Goal: Task Accomplishment & Management: Manage account settings

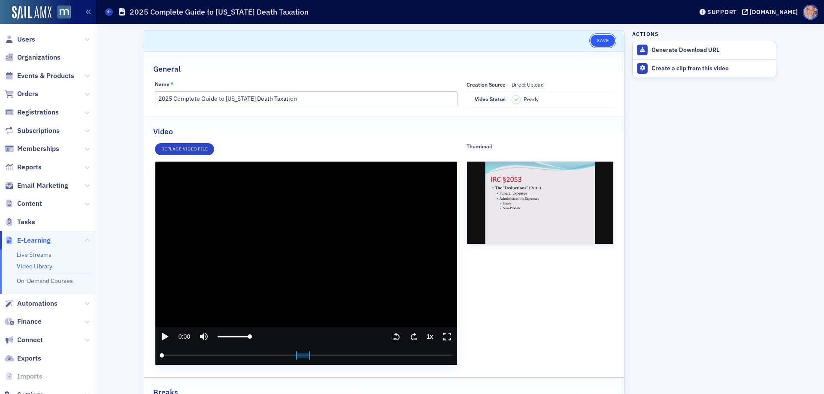
click at [596, 40] on button "Save" at bounding box center [603, 41] width 24 height 12
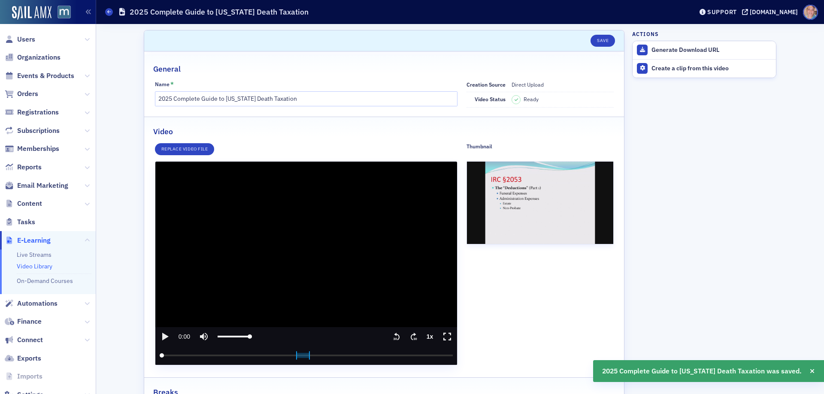
click at [162, 336] on icon "play" at bounding box center [165, 337] width 6 height 8
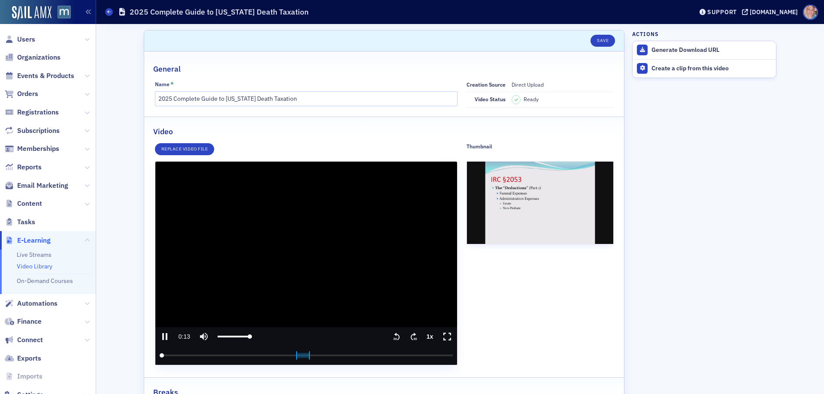
drag, startPoint x: 160, startPoint y: 338, endPoint x: 209, endPoint y: 304, distance: 60.1
click at [162, 338] on icon "pause" at bounding box center [164, 336] width 5 height 7
type input "13.265922"
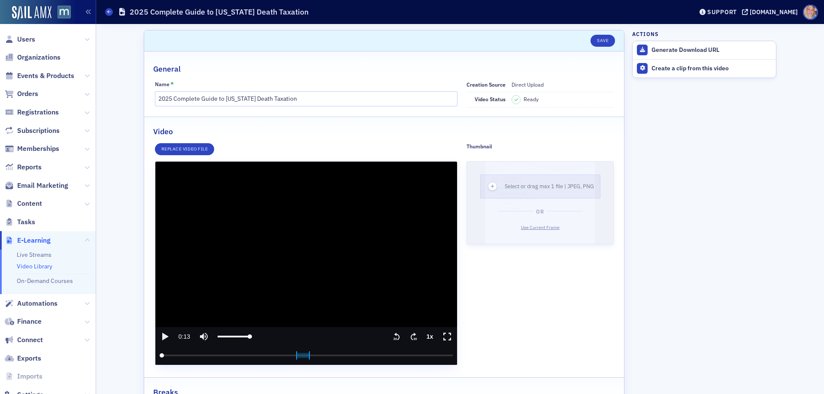
click at [536, 228] on span "Use Current Frame" at bounding box center [540, 227] width 39 height 6
click at [538, 228] on span "Use Current Frame" at bounding box center [540, 227] width 39 height 6
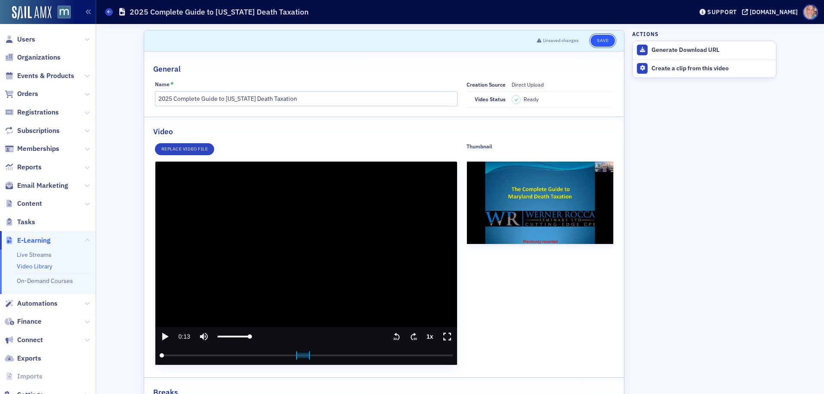
click at [598, 39] on button "Save" at bounding box center [603, 41] width 24 height 12
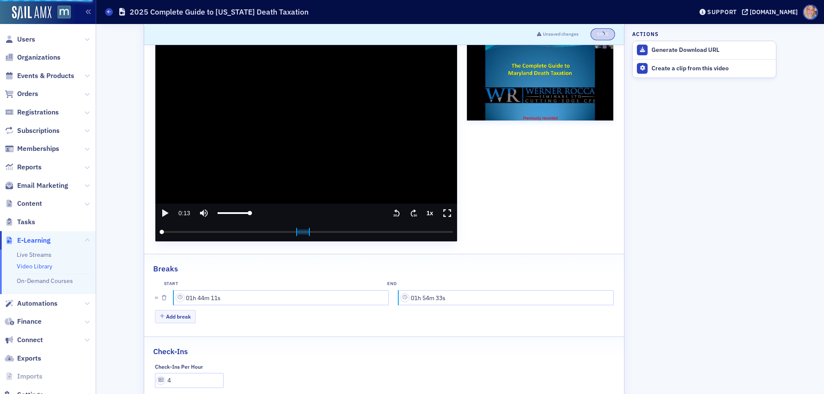
scroll to position [129, 0]
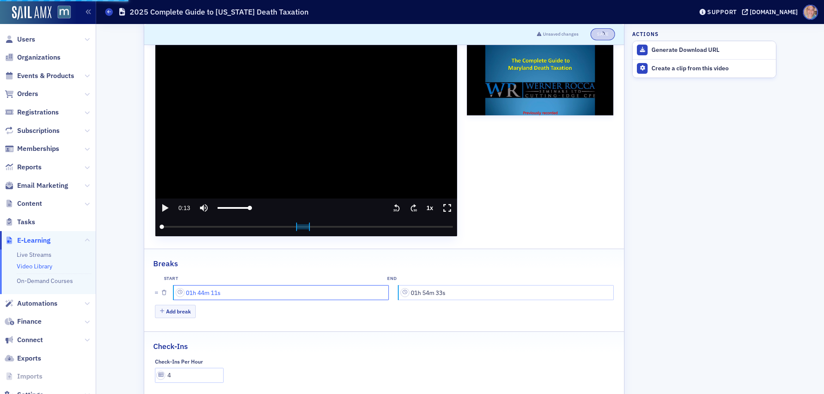
click at [199, 290] on input "01h 44m 11s" at bounding box center [281, 292] width 215 height 15
click at [200, 291] on input "01h 41m 01s" at bounding box center [281, 292] width 215 height 15
type input "01h 40m 00s"
click at [424, 292] on input "01h 54m 33s" at bounding box center [506, 292] width 215 height 15
drag, startPoint x: 424, startPoint y: 292, endPoint x: 436, endPoint y: 292, distance: 12.0
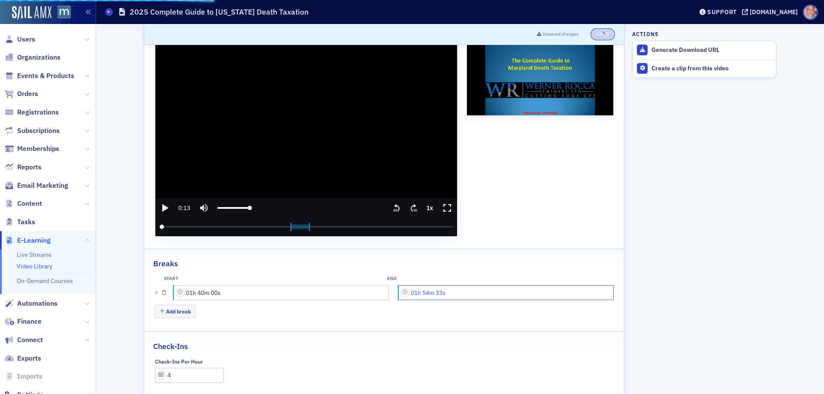
click at [424, 292] on input "01h 54m 33s" at bounding box center [506, 292] width 215 height 15
type input "01h 55m 00s"
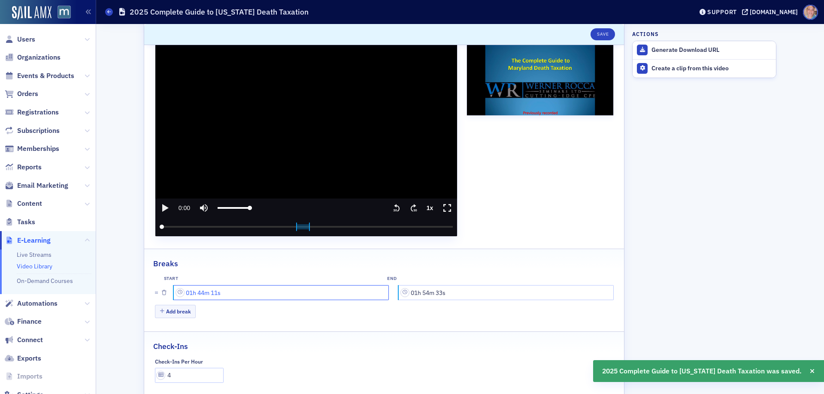
click at [201, 294] on input "01h 44m 11s" at bounding box center [281, 292] width 215 height 15
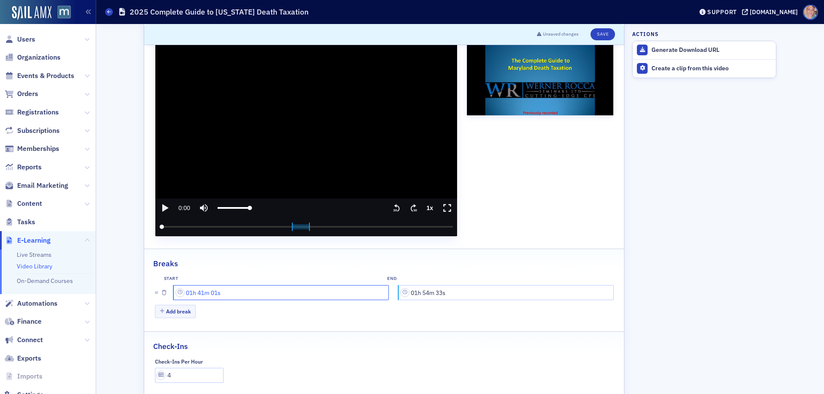
click at [200, 293] on input "01h 41m 01s" at bounding box center [281, 292] width 215 height 15
type input "01h 40m 00s"
click at [422, 292] on input "01h 54m 33s" at bounding box center [506, 292] width 215 height 15
type input "01h 55m 30s"
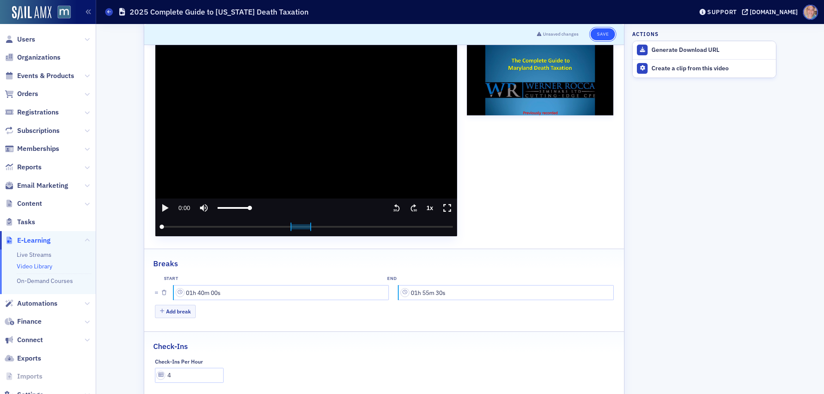
click at [603, 29] on button "Save" at bounding box center [603, 34] width 24 height 12
click at [601, 32] on button "Save" at bounding box center [603, 34] width 24 height 12
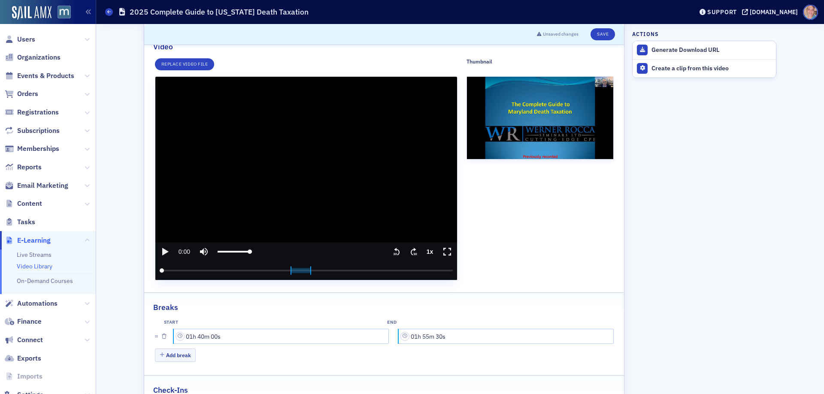
scroll to position [0, 0]
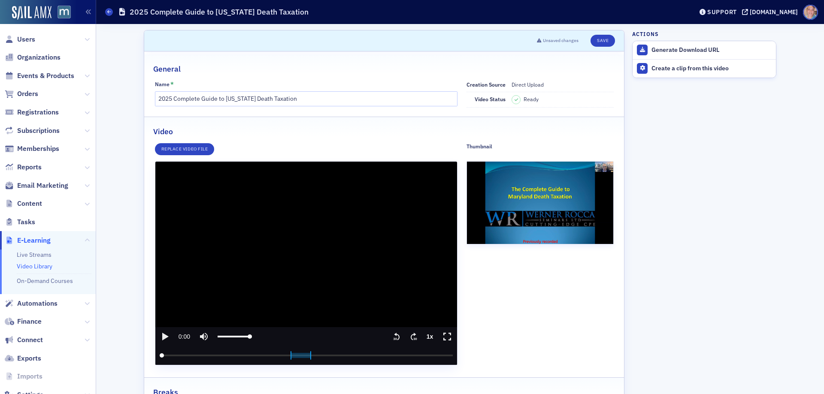
click at [377, 90] on div "Name * 2025 Complete Guide to [US_STATE] Death Taxation" at bounding box center [306, 94] width 303 height 27
click at [355, 97] on input "2025 Complete Guide to [US_STATE] Death Taxation" at bounding box center [306, 98] width 303 height 15
click at [600, 39] on button "Save" at bounding box center [603, 41] width 24 height 12
click at [323, 99] on input "2025 Complete Guide to [US_STATE] Death Taxation" at bounding box center [306, 98] width 303 height 15
type input "2025 Complete Guide to [US_STATE] Death Taxation - [PERSON_NAME]"
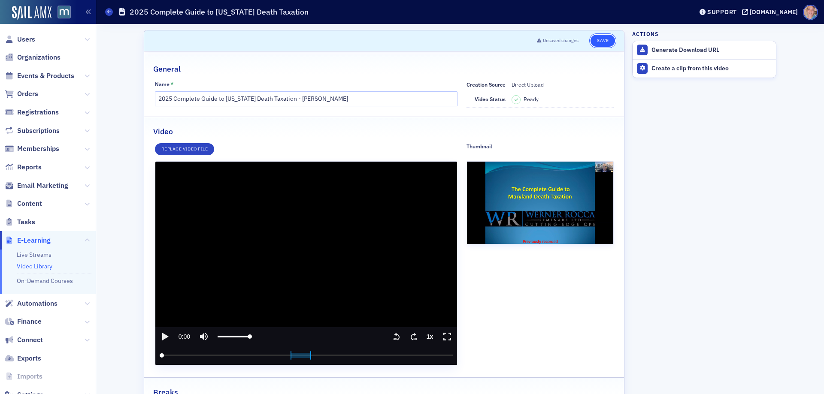
click at [600, 44] on button "Save" at bounding box center [603, 41] width 24 height 12
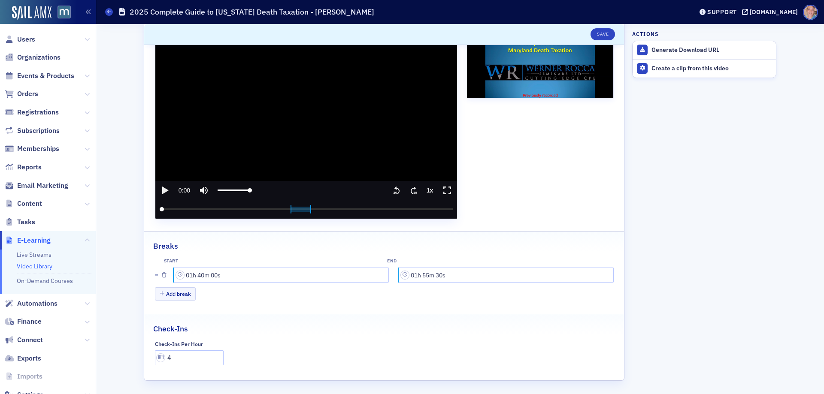
scroll to position [148, 0]
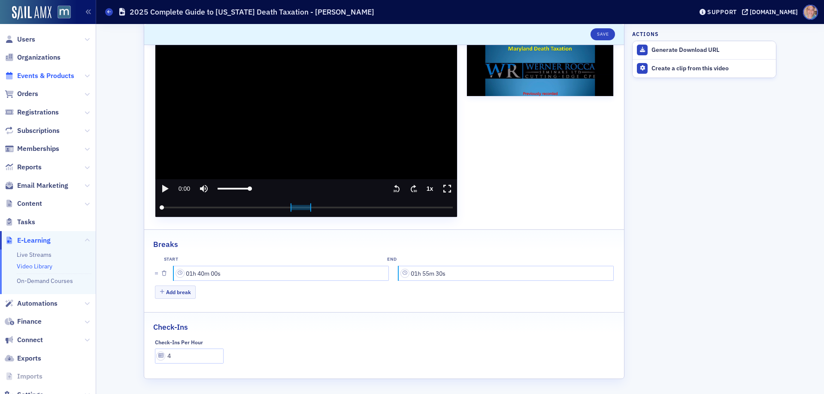
click at [37, 73] on span "Events & Products" at bounding box center [45, 75] width 57 height 9
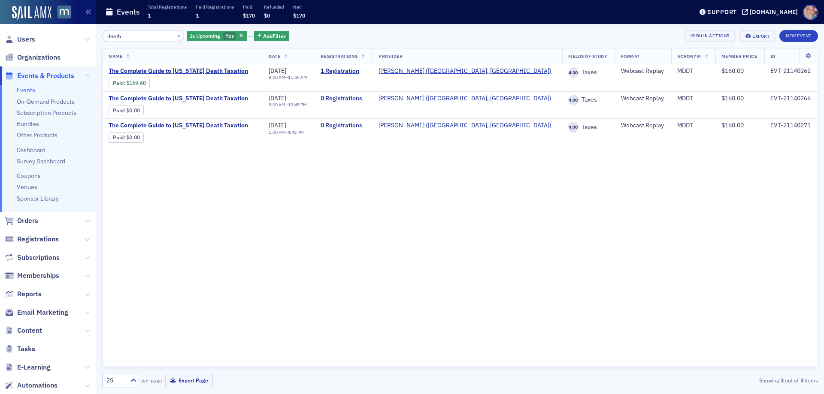
type input "death"
click at [175, 37] on button "×" at bounding box center [179, 36] width 8 height 8
